Goal: Task Accomplishment & Management: Manage account settings

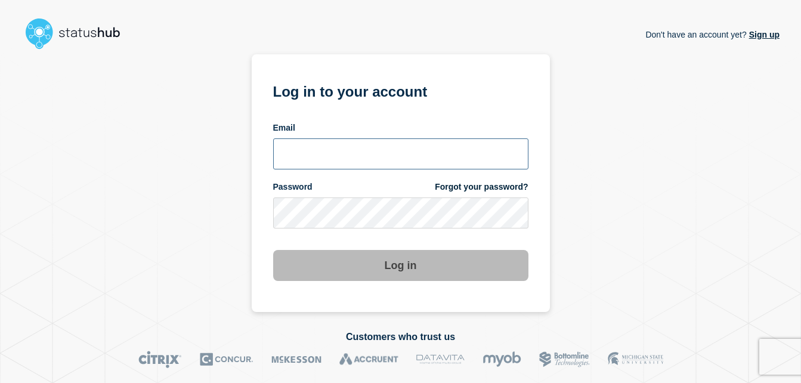
type input "chris.slater@kocho.co.uk"
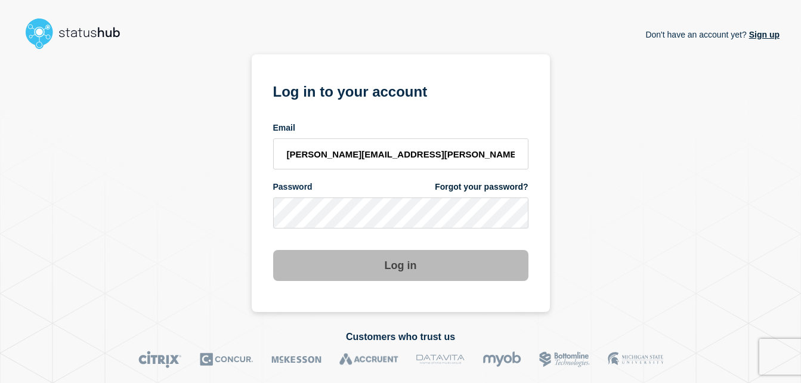
click at [421, 272] on button "Log in" at bounding box center [400, 265] width 255 height 31
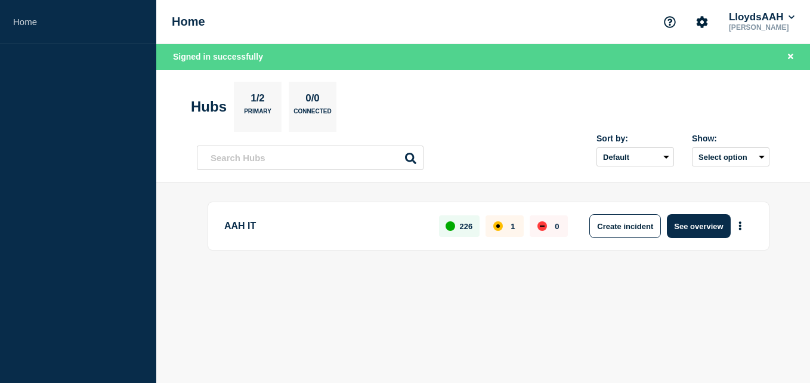
click at [466, 28] on div "Home LloydsAAH [PERSON_NAME]" at bounding box center [483, 22] width 654 height 44
click at [693, 231] on button "See overview" at bounding box center [698, 226] width 63 height 24
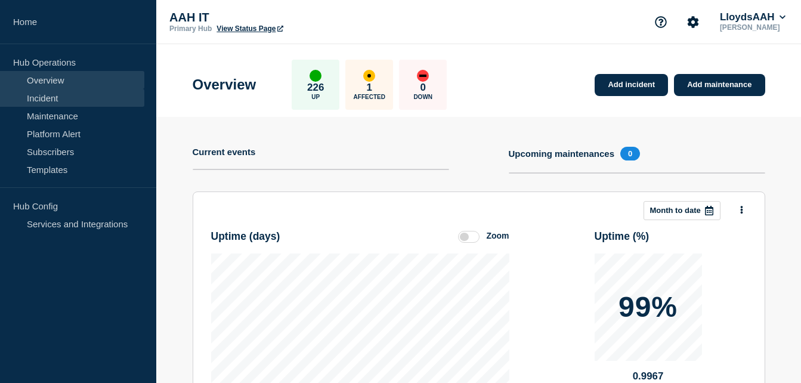
click at [70, 103] on link "Incident" at bounding box center [72, 98] width 144 height 18
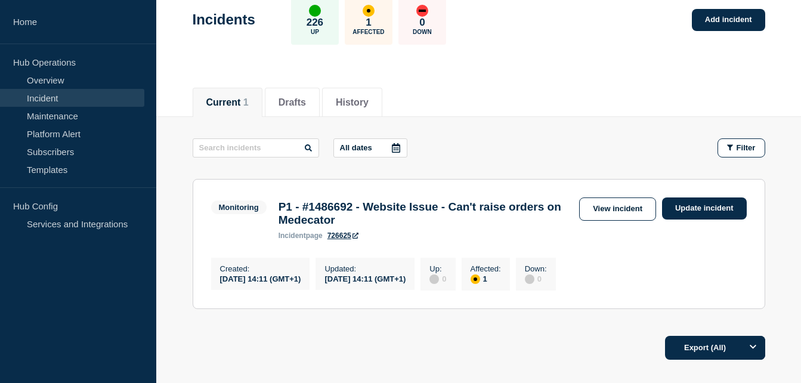
scroll to position [161, 0]
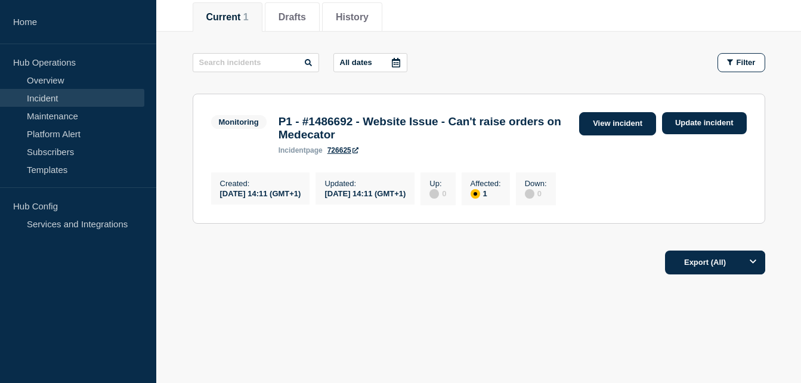
click at [638, 121] on link "View incident" at bounding box center [617, 123] width 77 height 23
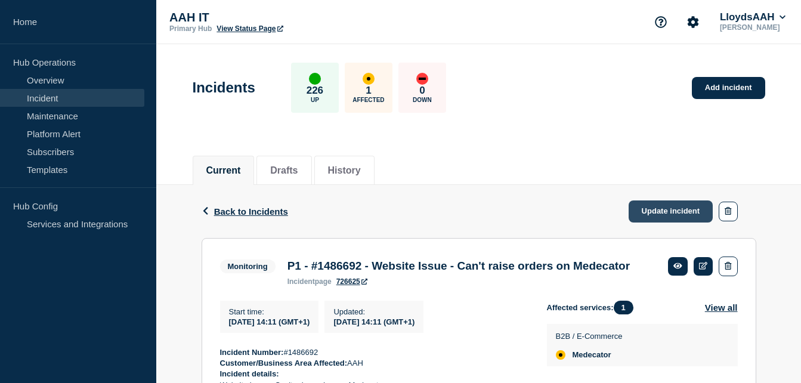
click at [676, 207] on link "Update incident" at bounding box center [671, 212] width 85 height 22
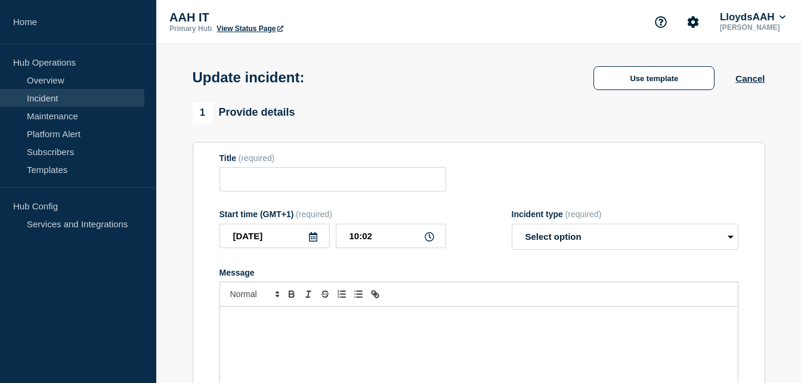
type input "P1 - #1486692 - Website Issue - Can't raise orders on Medecator"
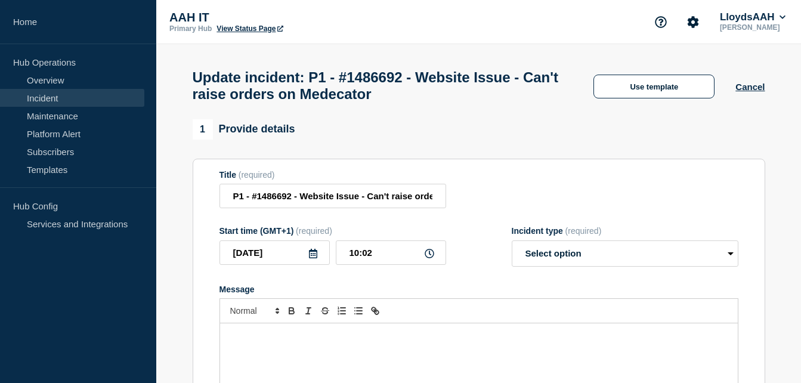
scroll to position [60, 0]
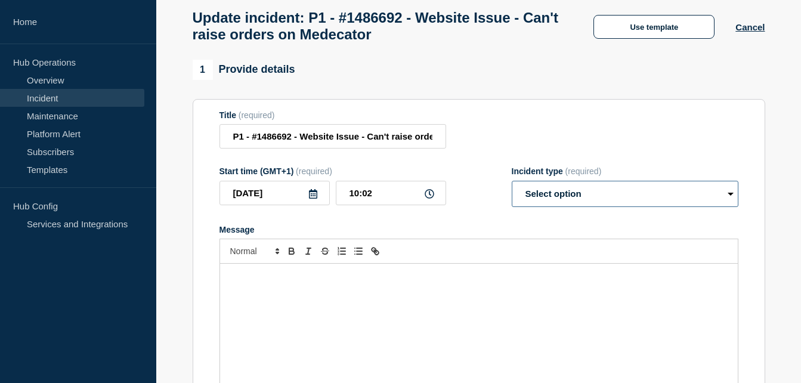
click at [615, 199] on select "Select option Investigating Identified Monitoring Resolved" at bounding box center [625, 194] width 227 height 26
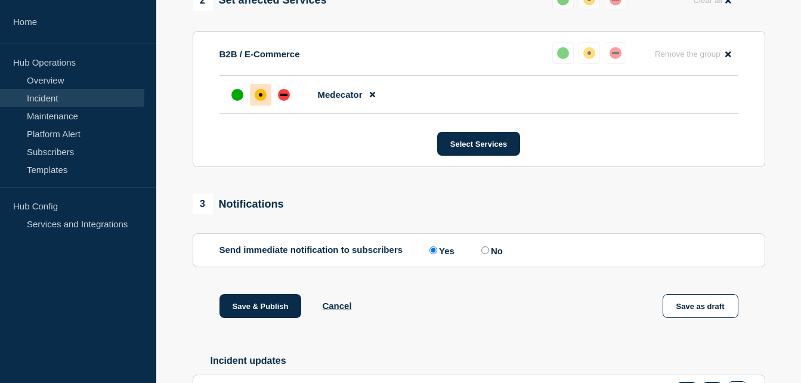
scroll to position [606, 0]
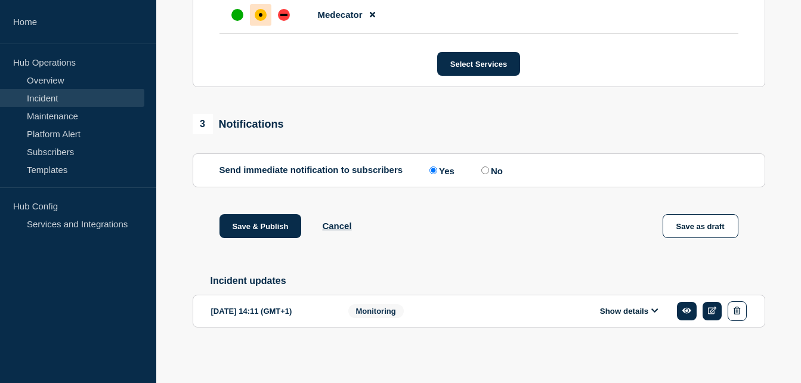
click at [489, 172] on label "No" at bounding box center [491, 170] width 24 height 11
click at [489, 172] on input "No" at bounding box center [486, 170] width 8 height 8
radio input "true"
radio input "false"
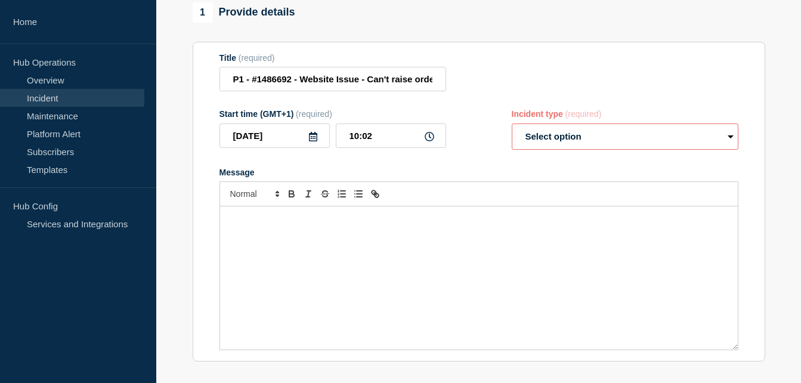
scroll to position [9, 0]
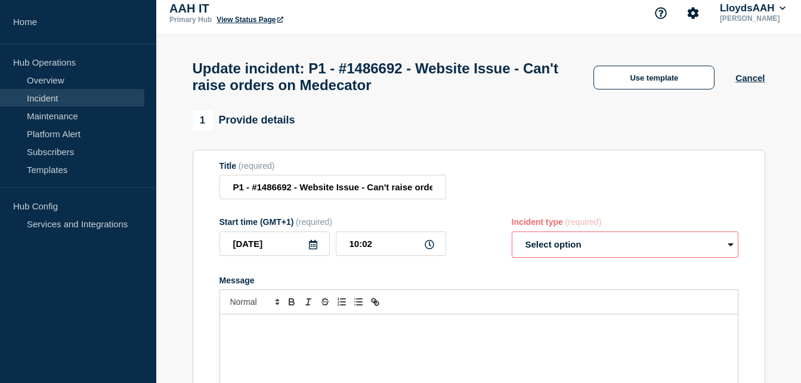
click at [736, 89] on div "Use template Cancel" at bounding box center [669, 76] width 192 height 25
click at [745, 82] on button "Cancel" at bounding box center [750, 78] width 29 height 10
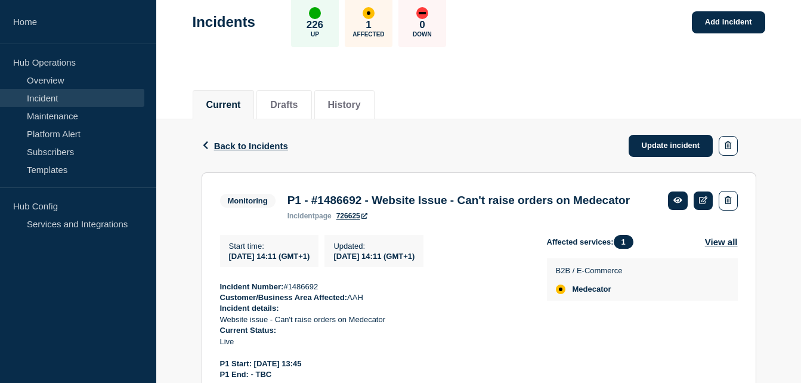
scroll to position [179, 0]
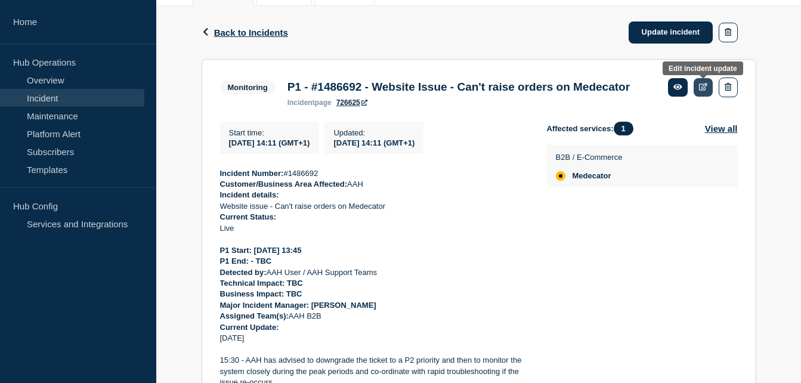
click at [701, 85] on icon at bounding box center [703, 87] width 9 height 8
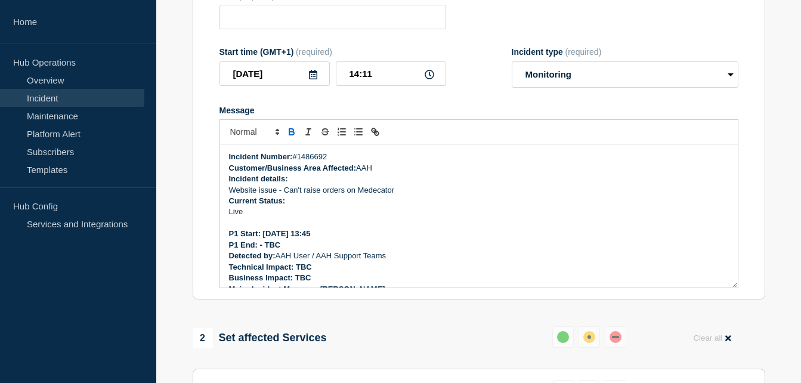
type input "P1 - #1486692 - Website Issue - Can't raise orders on Medecator"
type input "2025-10-01"
type input "14:11"
select select "monitoring"
click at [392, 217] on p "Live" at bounding box center [479, 211] width 500 height 11
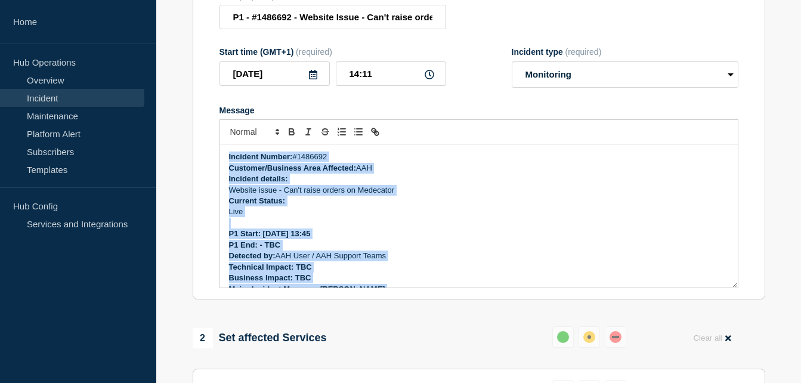
copy div "Incident Number: #1486692 Customer/Business Area Affected: AAH Incident details…"
click at [394, 213] on p "Live" at bounding box center [479, 211] width 500 height 11
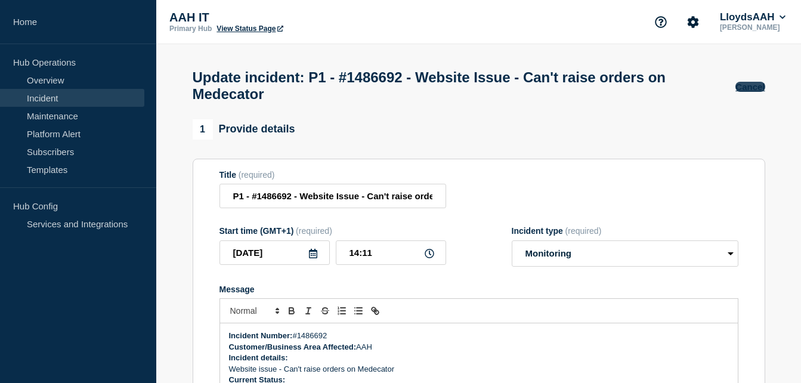
click at [747, 88] on button "Cancel" at bounding box center [750, 87] width 29 height 10
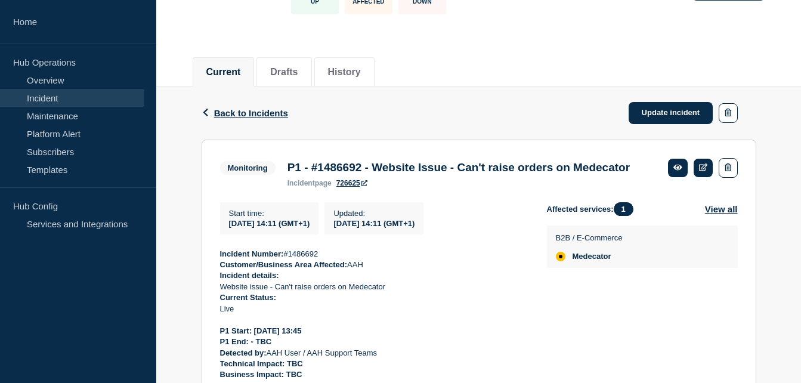
scroll to position [119, 0]
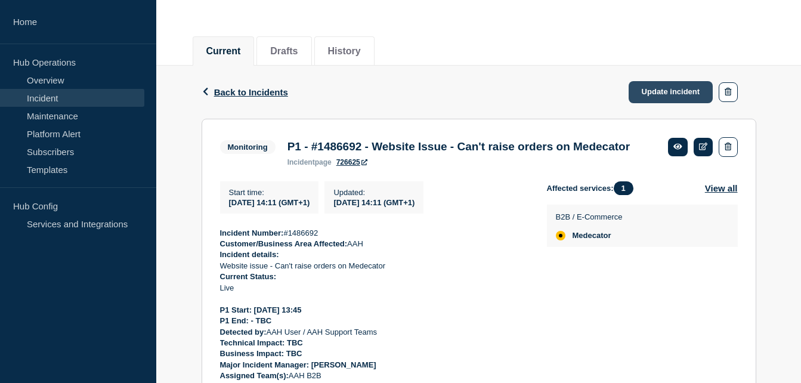
click at [678, 91] on link "Update incident" at bounding box center [671, 92] width 85 height 22
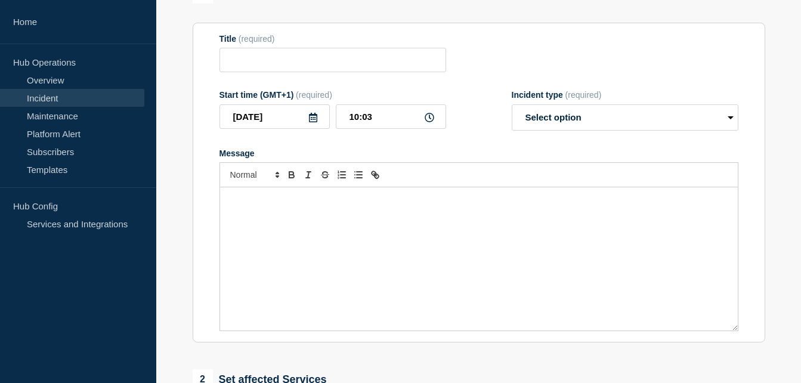
type input "P1 - #1486692 - Website Issue - Can't raise orders on Medecator"
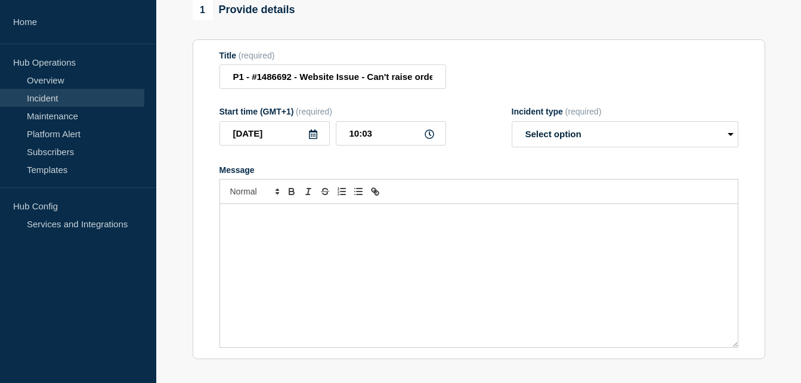
click at [386, 239] on div "Message" at bounding box center [479, 275] width 518 height 143
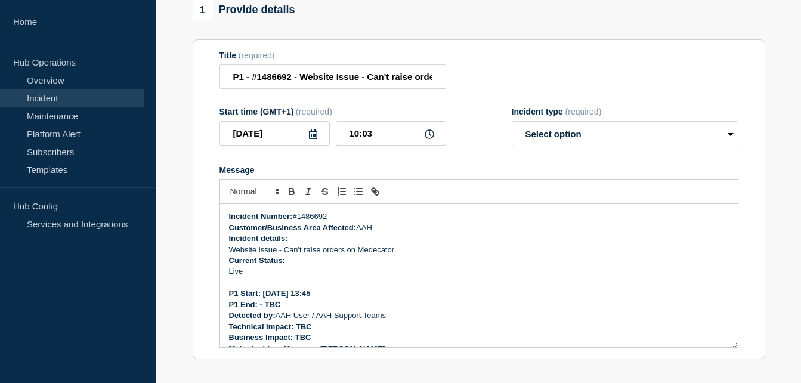
click at [311, 139] on icon at bounding box center [313, 134] width 8 height 10
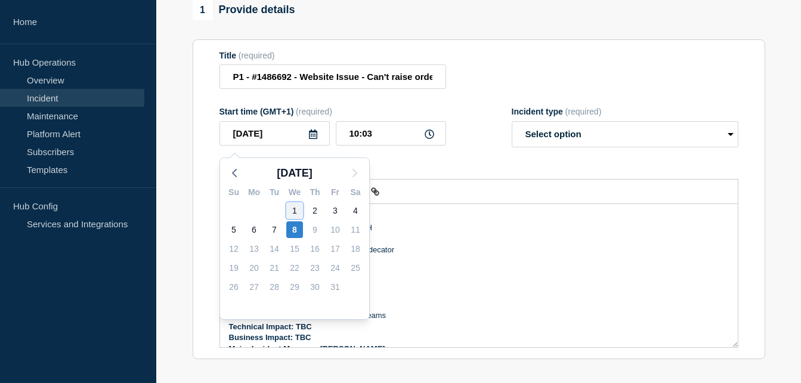
click at [297, 206] on div "1" at bounding box center [294, 210] width 17 height 17
type input "2025-10-01"
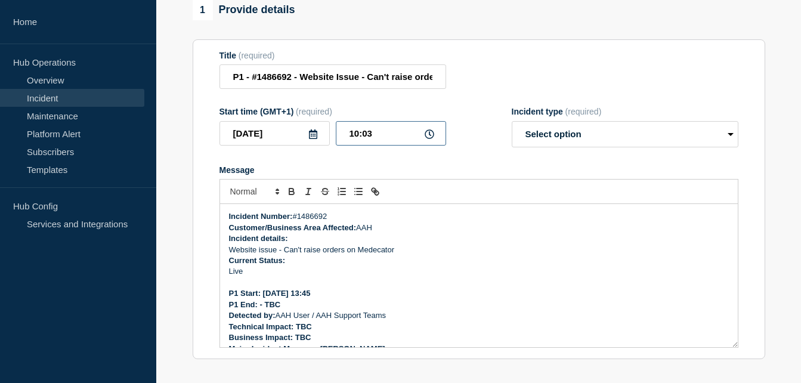
click at [400, 142] on input "10:03" at bounding box center [391, 133] width 110 height 24
click at [436, 141] on input "10:03" at bounding box center [391, 133] width 110 height 24
click at [426, 139] on icon at bounding box center [430, 134] width 10 height 10
click at [428, 139] on icon at bounding box center [430, 134] width 10 height 10
click at [377, 134] on input "10:03" at bounding box center [391, 133] width 110 height 24
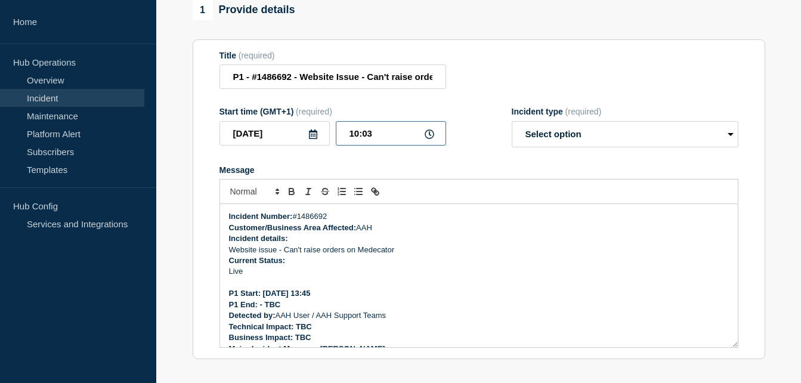
click at [359, 139] on input "10:03" at bounding box center [391, 133] width 110 height 24
type input "13:45"
click at [610, 153] on form "Title (required) P1 - #1486692 - Website Issue - Can't raise orders on Medecato…" at bounding box center [479, 200] width 519 height 298
click at [612, 147] on select "Select option Investigating Identified Monitoring Resolved" at bounding box center [625, 134] width 227 height 26
select select "resolved"
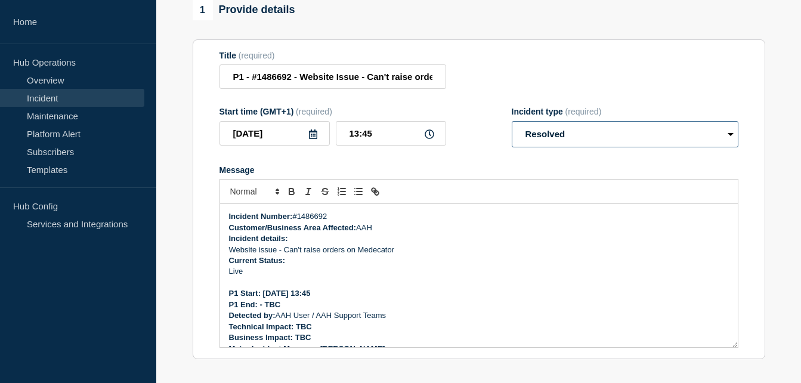
click at [512, 127] on select "Select option Investigating Identified Monitoring Resolved" at bounding box center [625, 134] width 227 height 26
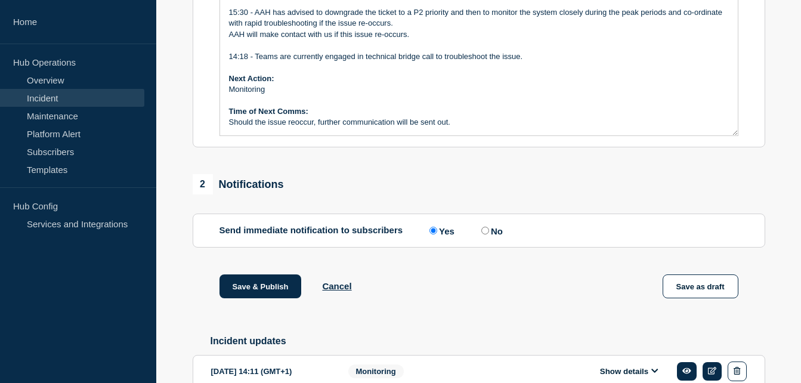
scroll to position [358, 0]
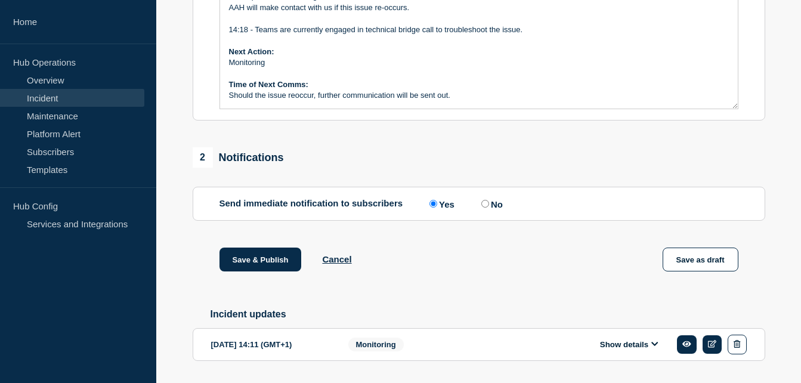
click at [489, 208] on input "No" at bounding box center [486, 204] width 8 height 8
radio input "true"
radio input "false"
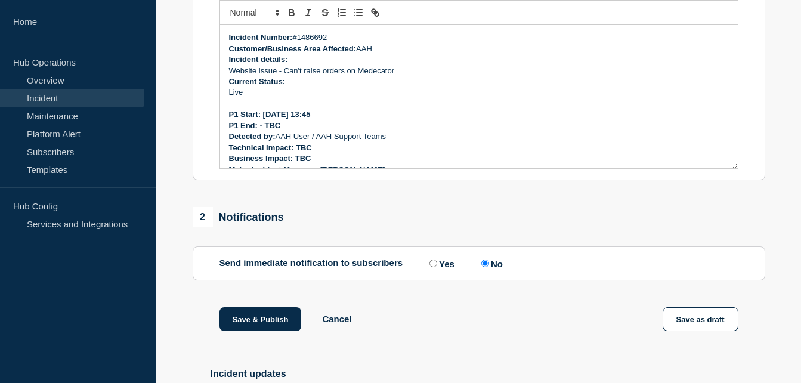
scroll to position [400, 0]
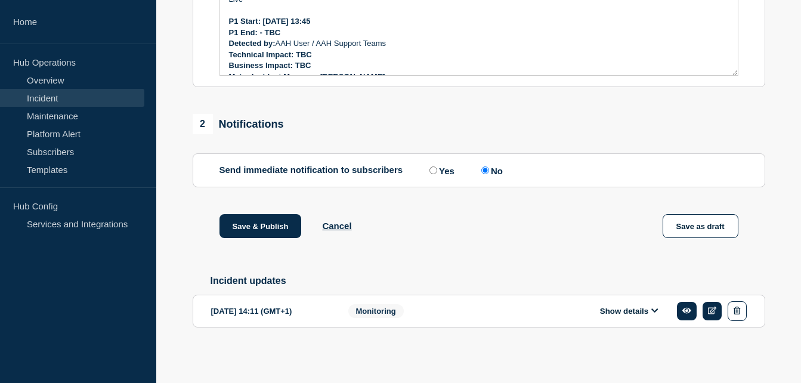
click at [627, 311] on button "Show details" at bounding box center [630, 311] width 66 height 10
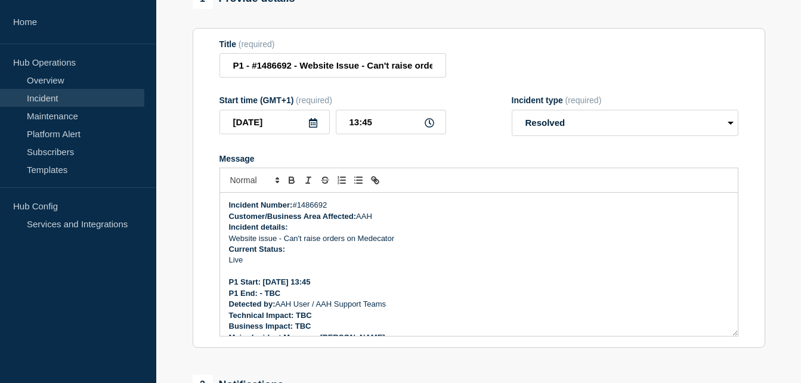
scroll to position [0, 0]
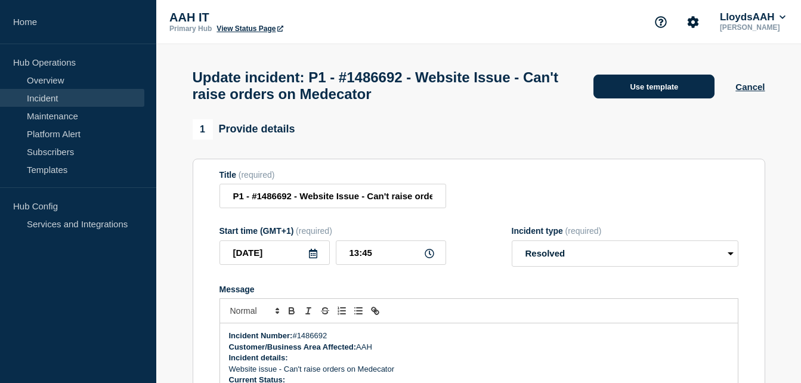
click at [642, 92] on button "Use template" at bounding box center [654, 87] width 121 height 24
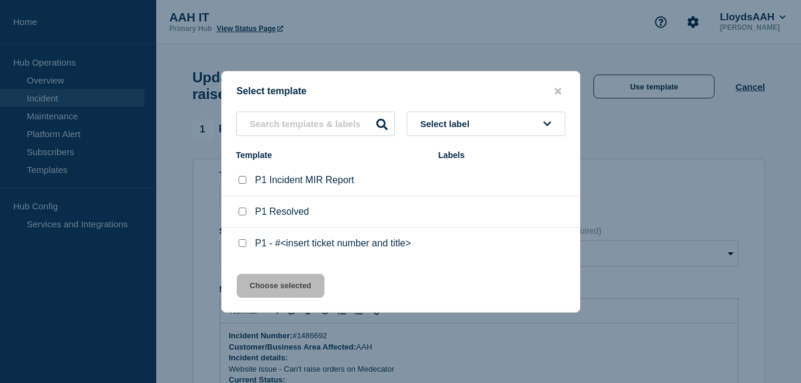
click at [533, 134] on button "Select label" at bounding box center [486, 124] width 159 height 24
click at [551, 94] on button "close button" at bounding box center [558, 91] width 14 height 11
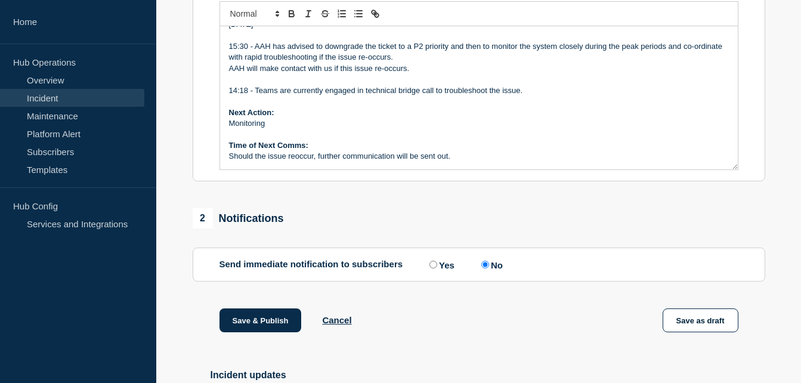
scroll to position [298, 0]
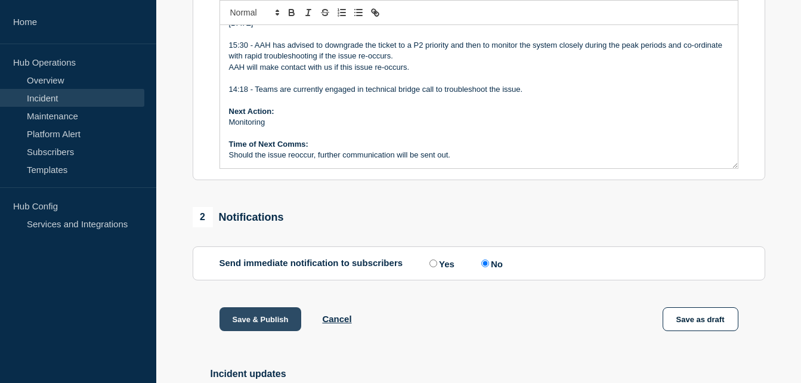
click at [269, 325] on button "Save & Publish" at bounding box center [261, 319] width 82 height 24
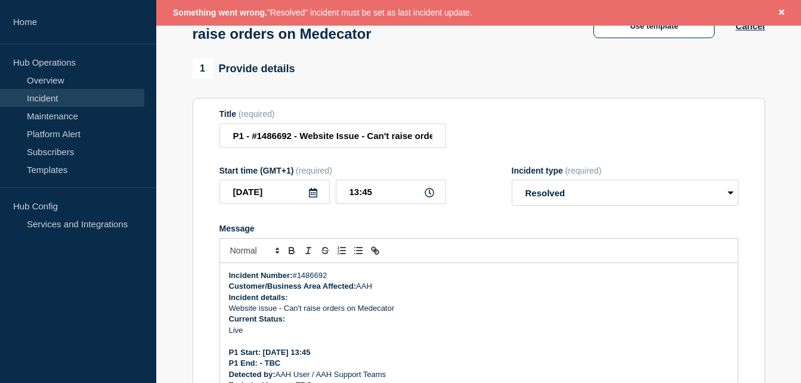
scroll to position [85, 0]
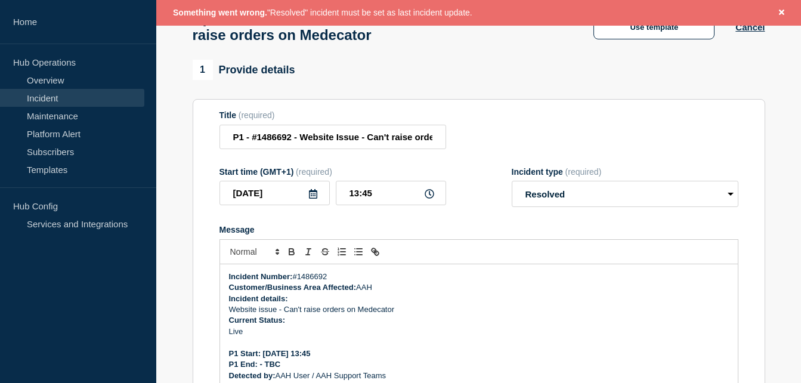
click at [480, 227] on form "Title (required) P1 - #1486692 - Website Issue - Can't raise orders on Medecato…" at bounding box center [479, 259] width 519 height 298
click at [672, 38] on button "Use template" at bounding box center [654, 28] width 121 height 24
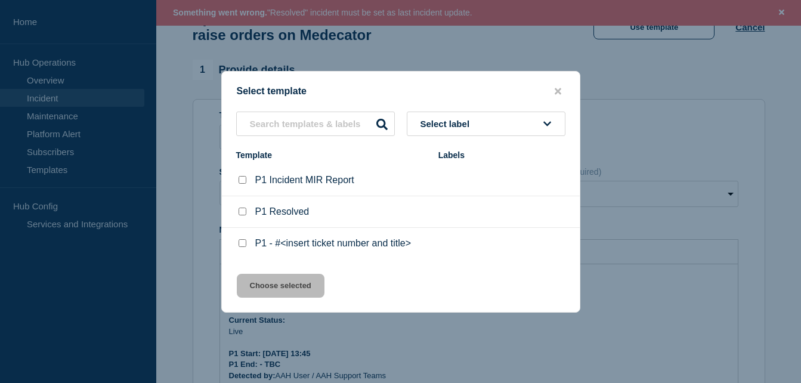
click at [281, 215] on p "P1 Resolved" at bounding box center [282, 211] width 54 height 11
click at [243, 211] on input "P1 Resolved checkbox" at bounding box center [243, 212] width 8 height 8
checkbox input "true"
click at [291, 292] on button "Choose selected" at bounding box center [281, 286] width 88 height 24
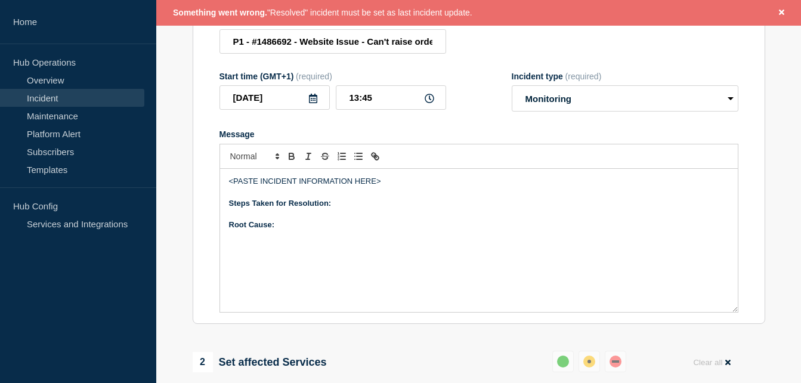
scroll to position [204, 0]
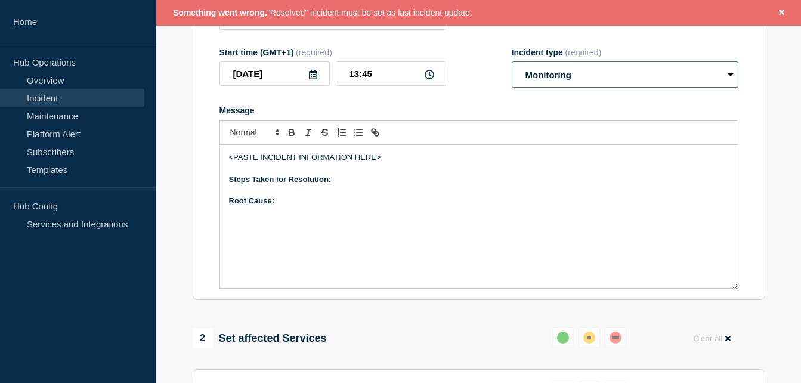
click at [680, 88] on select "Select option Investigating Identified Monitoring Resolved" at bounding box center [625, 74] width 227 height 26
select select "resolved"
click at [512, 67] on select "Select option Investigating Identified Monitoring Resolved" at bounding box center [625, 74] width 227 height 26
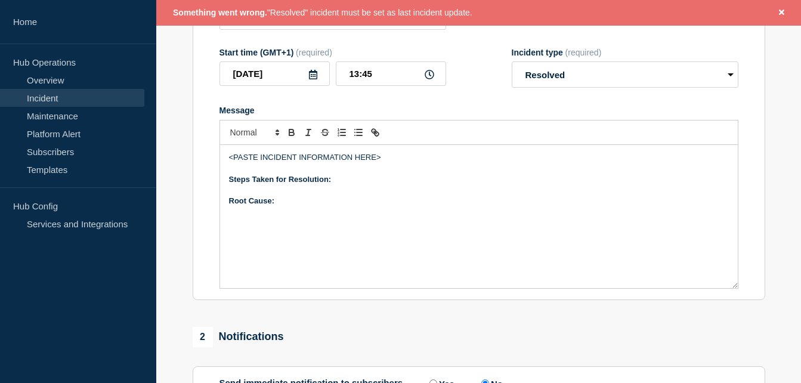
drag, startPoint x: 369, startPoint y: 240, endPoint x: 227, endPoint y: 154, distance: 165.8
click at [227, 154] on div "<PASTE INCIDENT INFORMATION HERE> Steps Taken for Resolution: Root Cause:" at bounding box center [479, 216] width 518 height 143
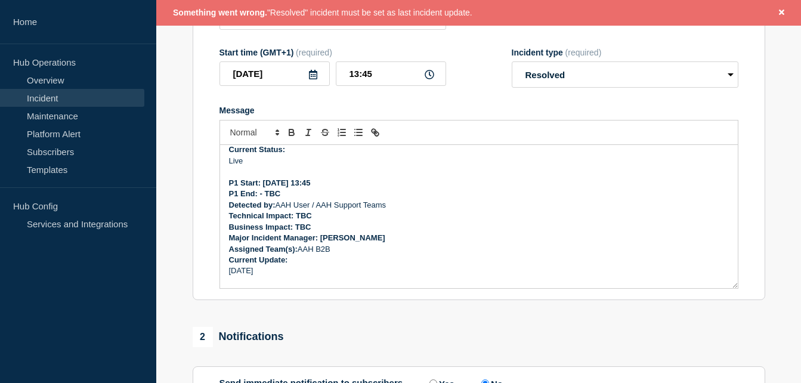
scroll to position [0, 0]
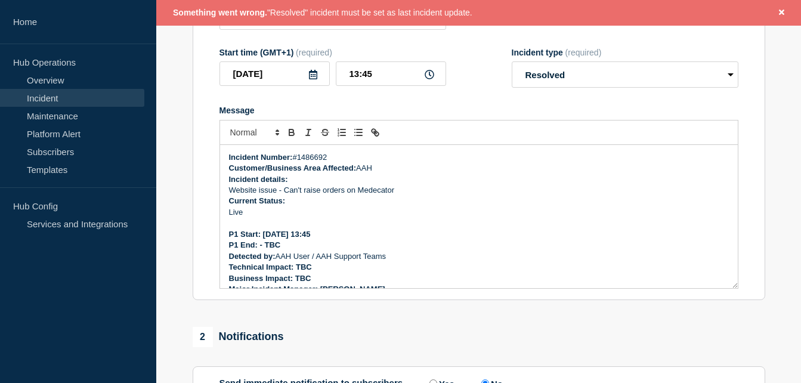
click at [263, 218] on p "Live" at bounding box center [479, 212] width 500 height 11
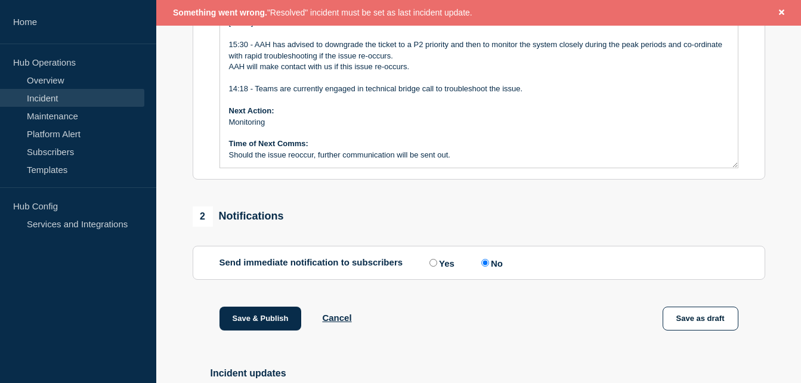
scroll to position [323, 0]
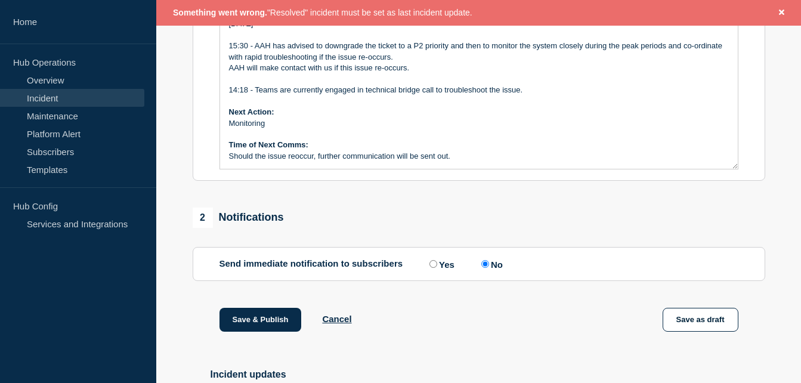
click at [277, 129] on p "Monitoring" at bounding box center [479, 123] width 500 height 11
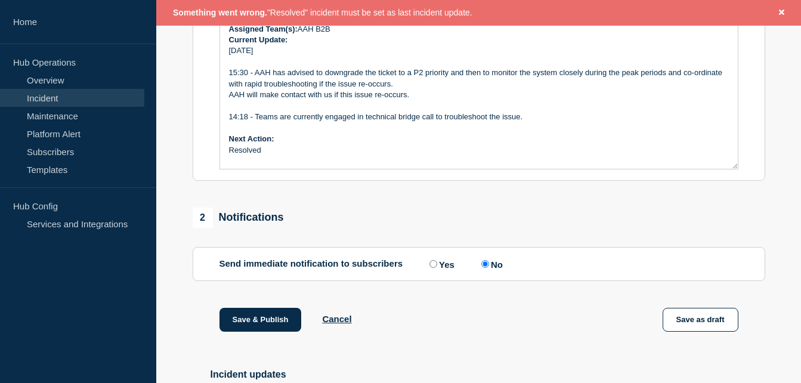
scroll to position [179, 0]
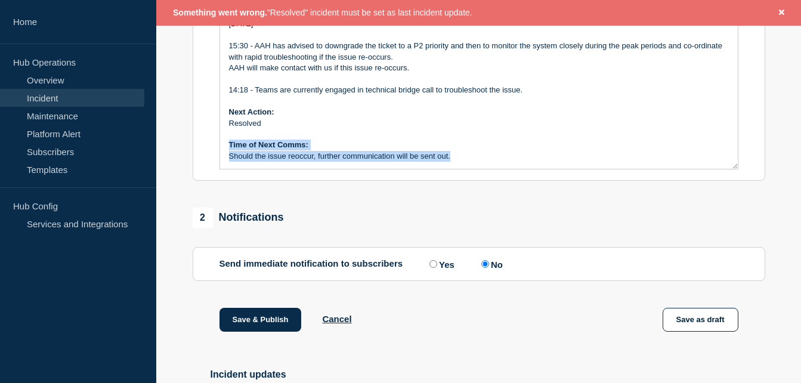
drag, startPoint x: 457, startPoint y: 161, endPoint x: 230, endPoint y: 154, distance: 227.5
click at [230, 154] on div "Incident Number: #1486692 Customer/Business Area Affected: AAH Incident details…" at bounding box center [479, 97] width 518 height 143
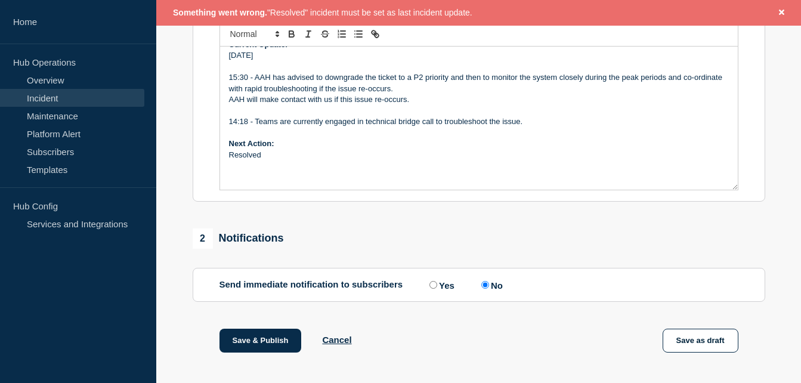
scroll to position [323, 0]
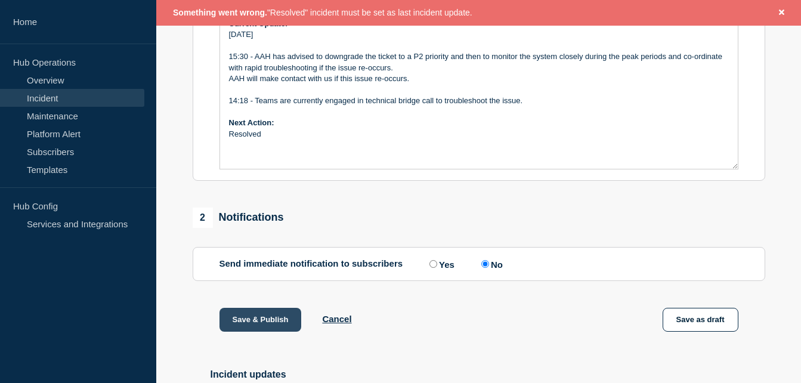
click at [255, 328] on button "Save & Publish" at bounding box center [261, 320] width 82 height 24
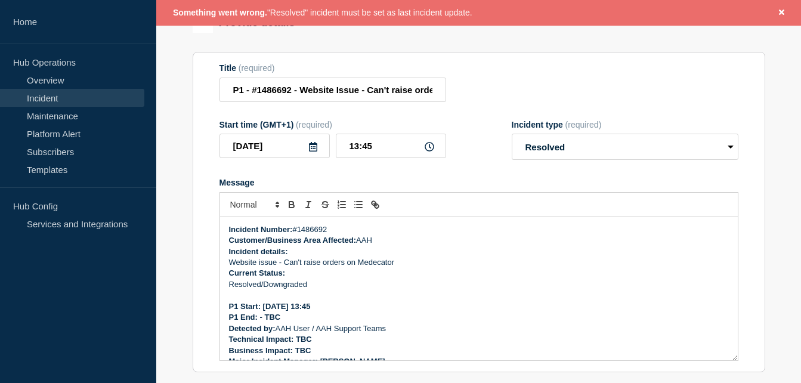
scroll to position [0, 0]
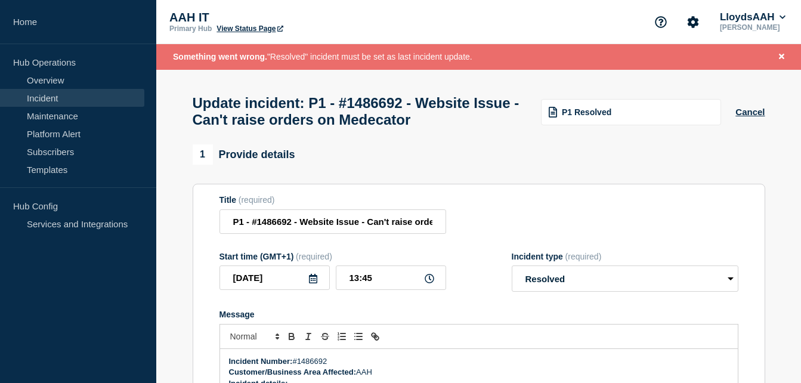
click at [490, 311] on form "Title (required) P1 - #1486692 - Website Issue - Can't raise orders on Medecato…" at bounding box center [479, 344] width 519 height 298
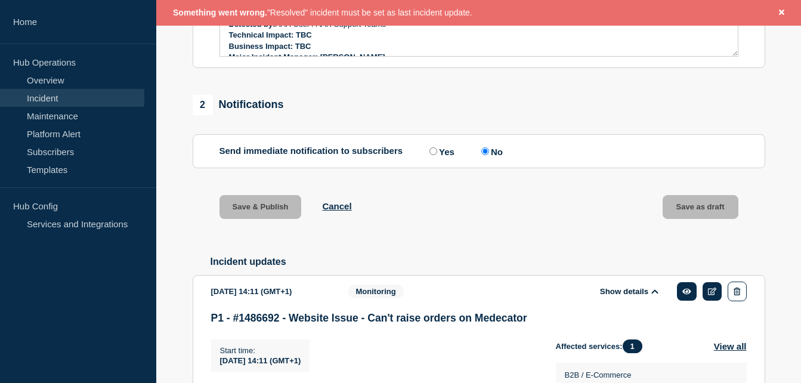
scroll to position [477, 0]
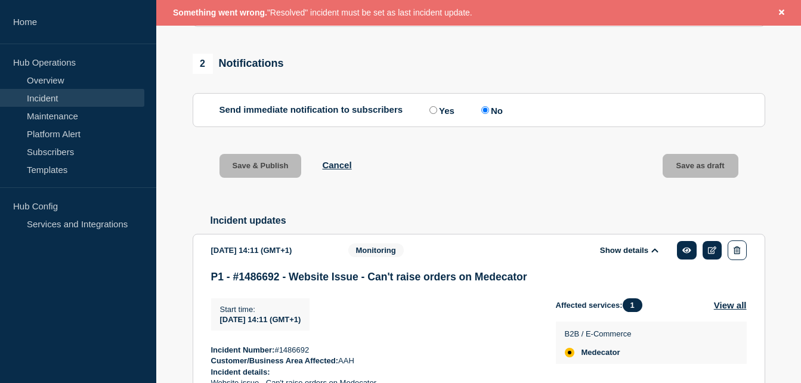
click at [433, 11] on span "Something went wrong. "Resolved" incident must be set as last incident update." at bounding box center [323, 13] width 300 height 10
click at [782, 13] on icon "Close banner" at bounding box center [781, 12] width 5 height 5
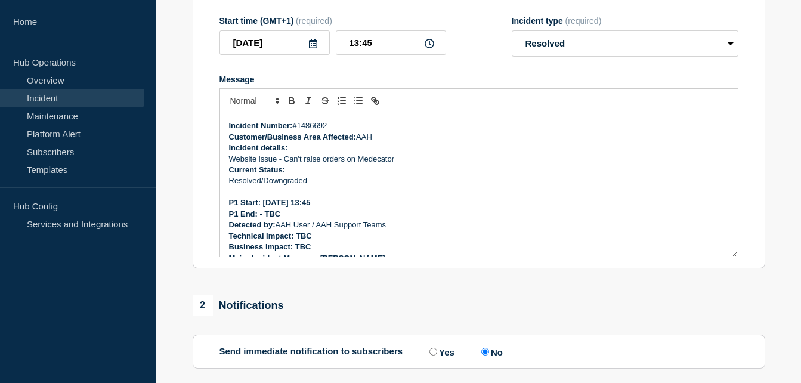
scroll to position [0, 0]
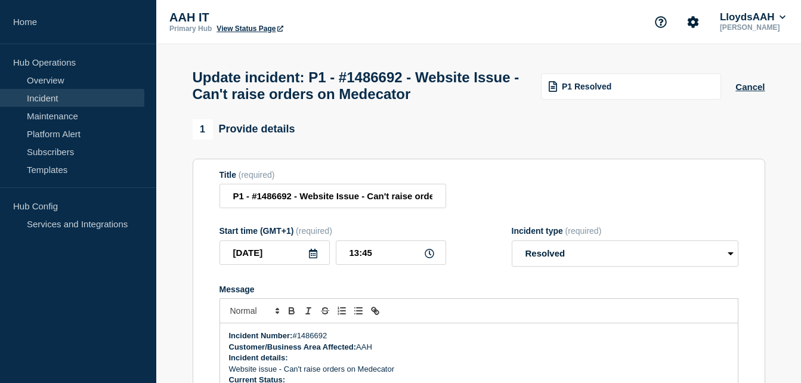
click at [695, 273] on form "Title (required) P1 - #1486692 - Website Issue - Can't raise orders on Medecato…" at bounding box center [479, 319] width 519 height 298
click at [695, 263] on select "Select option Investigating Identified Monitoring Resolved" at bounding box center [625, 253] width 227 height 26
click at [684, 267] on select "Select option Investigating Identified Monitoring Resolved" at bounding box center [625, 253] width 227 height 26
click at [639, 82] on div "P1 Resolved" at bounding box center [631, 86] width 180 height 26
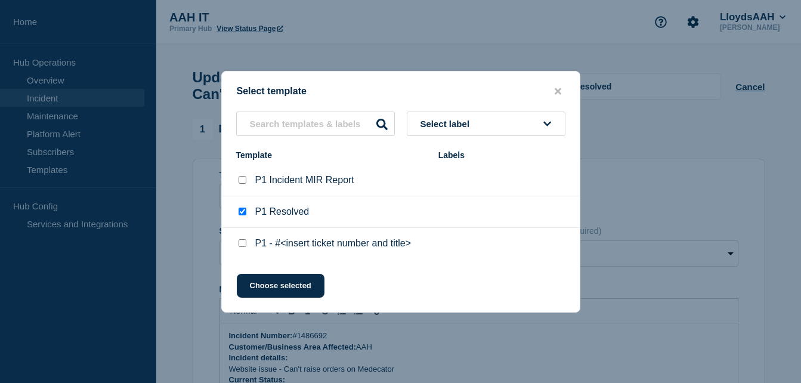
click at [622, 202] on div at bounding box center [400, 191] width 801 height 383
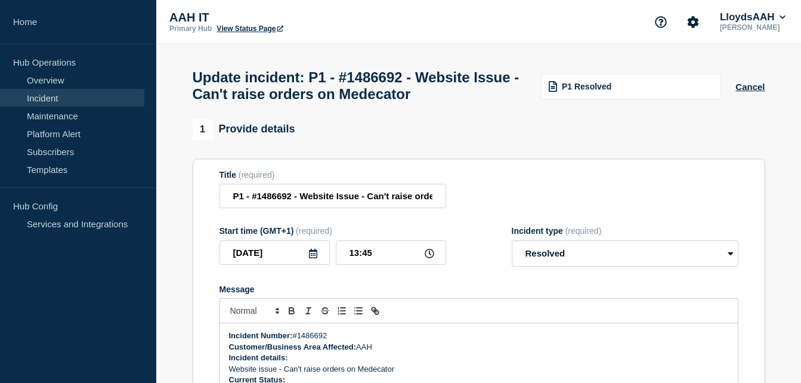
click at [235, 27] on link "View Status Page" at bounding box center [250, 28] width 66 height 8
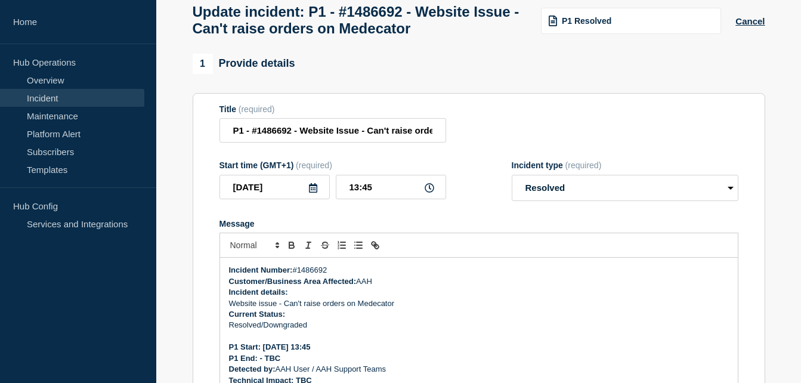
scroll to position [179, 0]
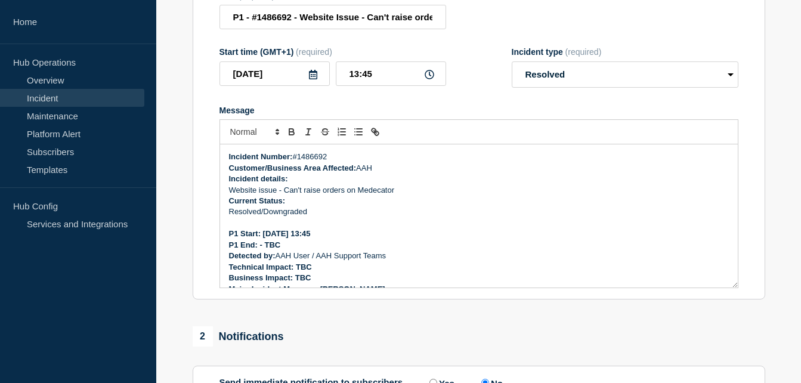
click at [298, 251] on p "P1 End: - TBC" at bounding box center [479, 245] width 500 height 11
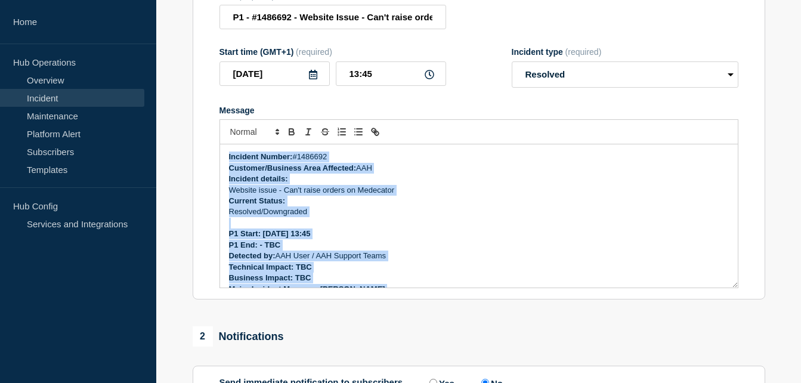
copy div "Incident Number: #1486692 Customer/Business Area Affected: AAH Incident details…"
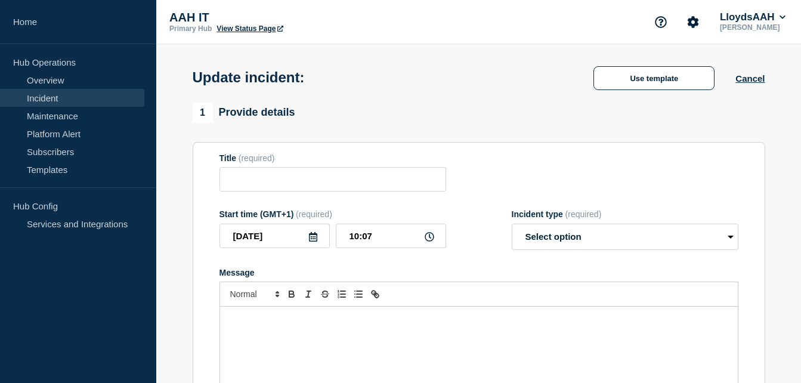
type input "P1 - #1486692 - Website Issue - Can't raise orders on Medecator"
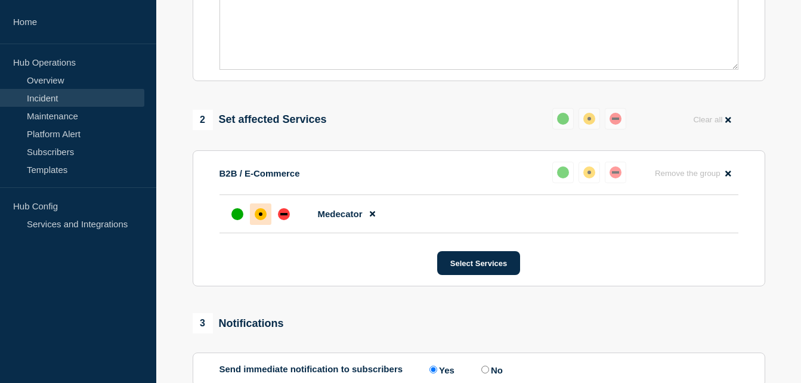
scroll to position [418, 0]
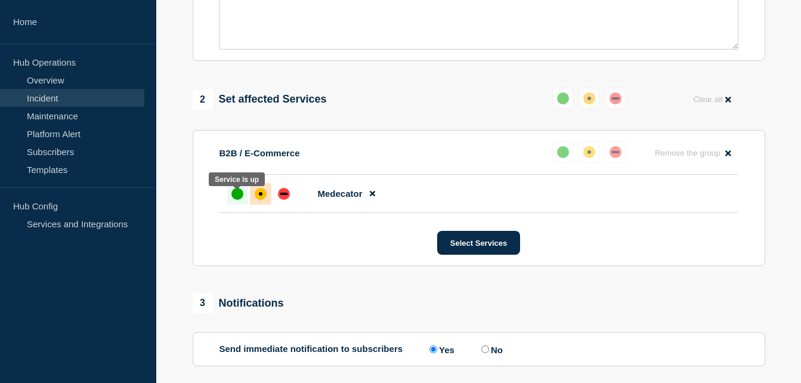
click at [241, 200] on div "up" at bounding box center [238, 194] width 12 height 12
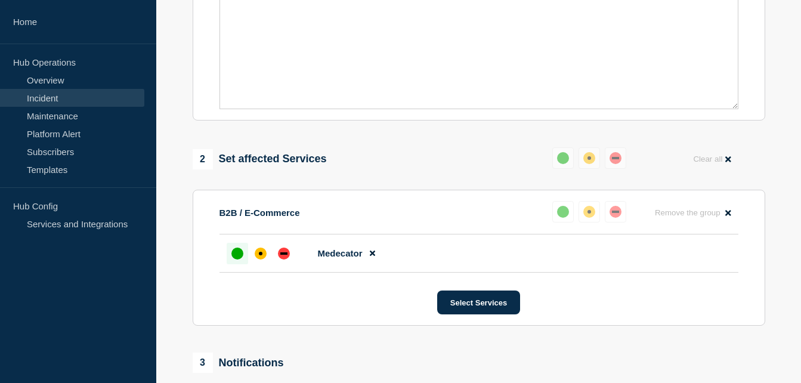
scroll to position [537, 0]
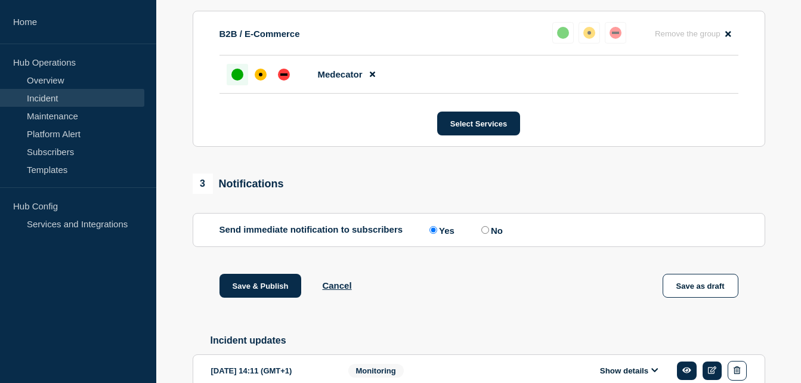
click at [493, 236] on label "No" at bounding box center [491, 229] width 24 height 11
click at [489, 234] on input "No" at bounding box center [486, 230] width 8 height 8
radio input "true"
radio input "false"
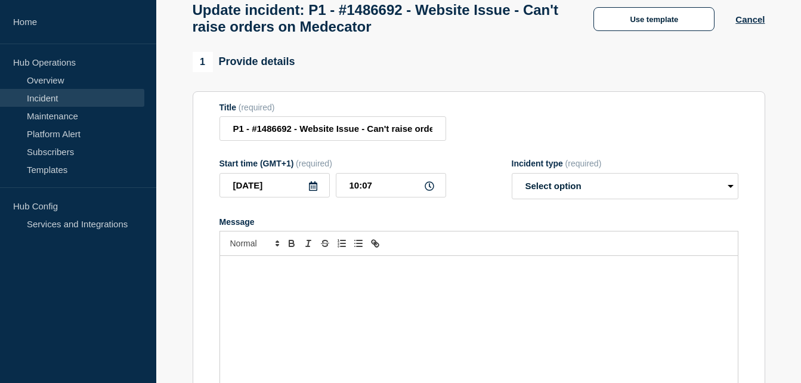
scroll to position [119, 0]
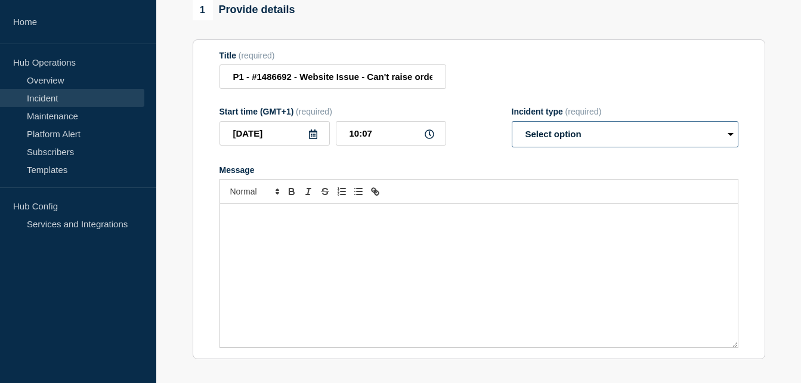
click at [620, 140] on select "Select option Investigating Identified Monitoring Resolved" at bounding box center [625, 134] width 227 height 26
select select "resolved"
click at [512, 127] on select "Select option Investigating Identified Monitoring Resolved" at bounding box center [625, 134] width 227 height 26
click at [390, 251] on div "Message" at bounding box center [479, 275] width 518 height 143
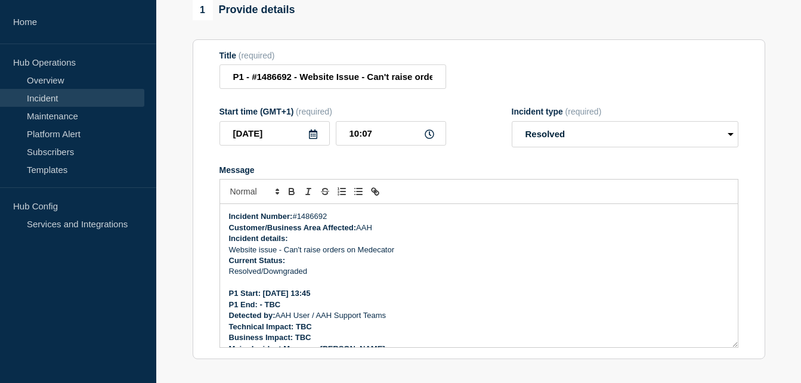
scroll to position [0, 0]
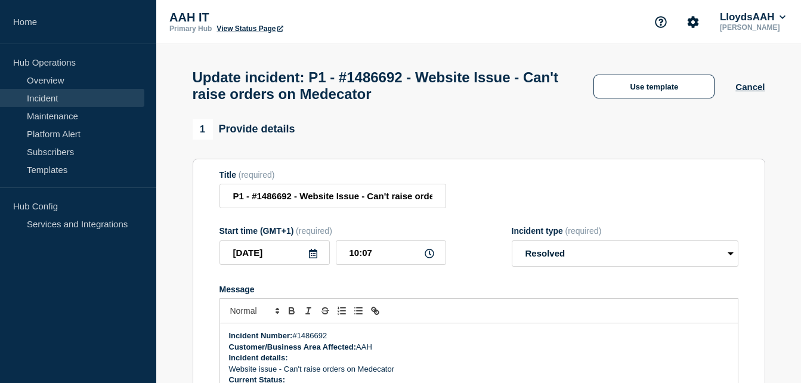
click at [502, 183] on div "Title (required) P1 - #1486692 - Website Issue - Can't raise orders on Medecator" at bounding box center [479, 189] width 519 height 39
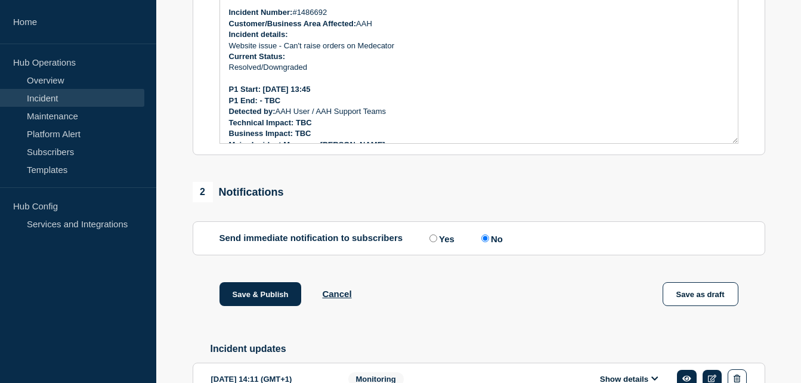
scroll to position [400, 0]
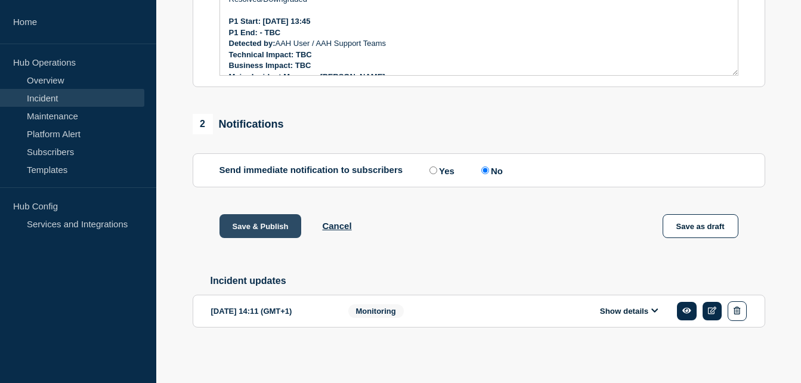
click at [258, 223] on button "Save & Publish" at bounding box center [261, 226] width 82 height 24
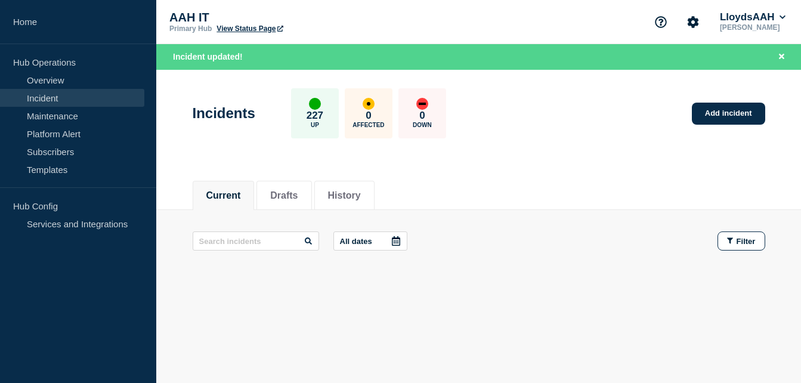
click at [527, 232] on div "All dates Filter" at bounding box center [479, 241] width 573 height 19
click at [48, 88] on link "Overview" at bounding box center [72, 80] width 144 height 18
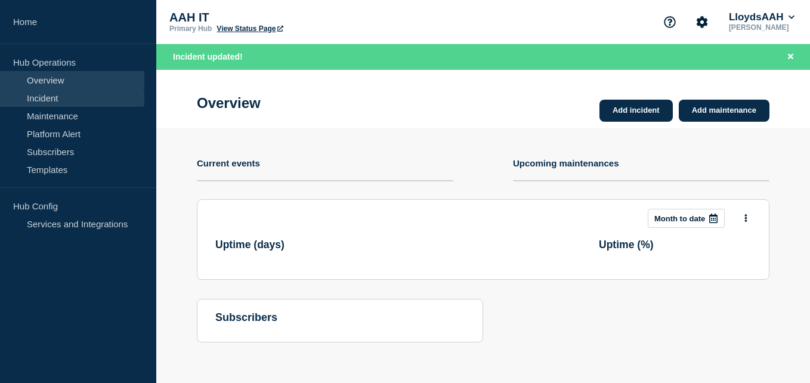
click at [48, 92] on link "Incident" at bounding box center [72, 98] width 144 height 18
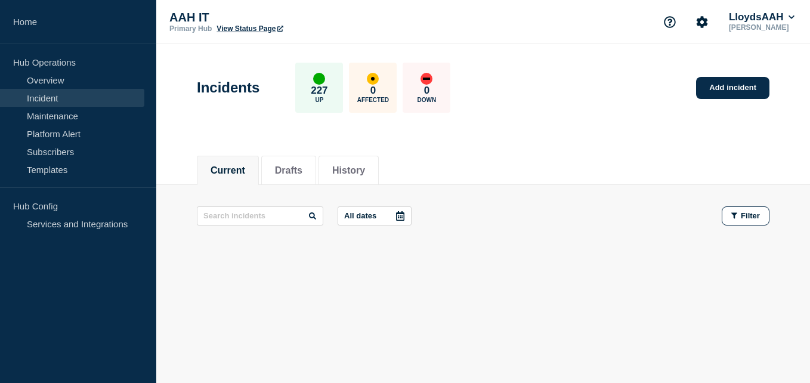
click at [495, 190] on main "All dates Filter" at bounding box center [483, 216] width 654 height 62
click at [496, 146] on div "Current Drafts History" at bounding box center [483, 164] width 573 height 41
